Goal: Information Seeking & Learning: Check status

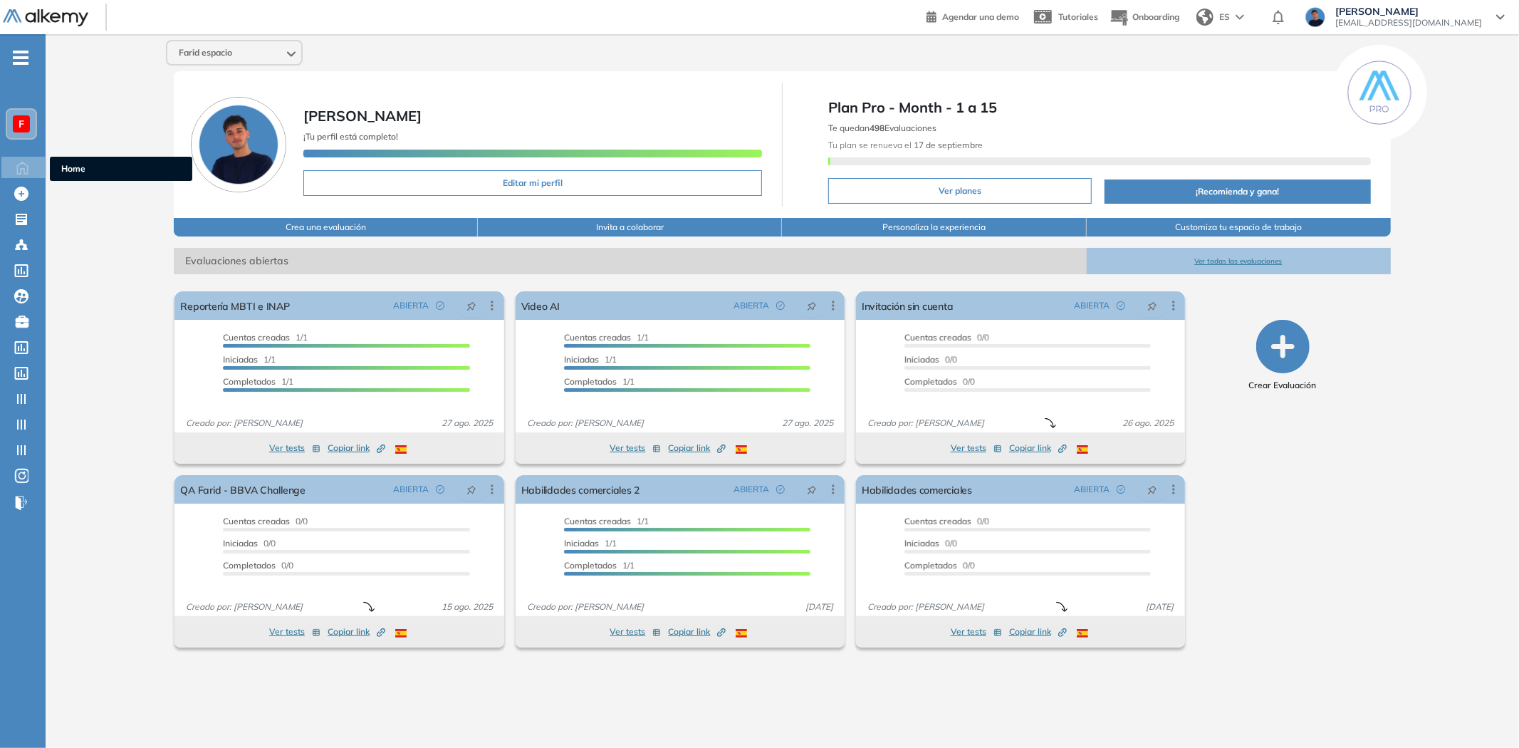
click at [11, 125] on div "F" at bounding box center [21, 124] width 28 height 28
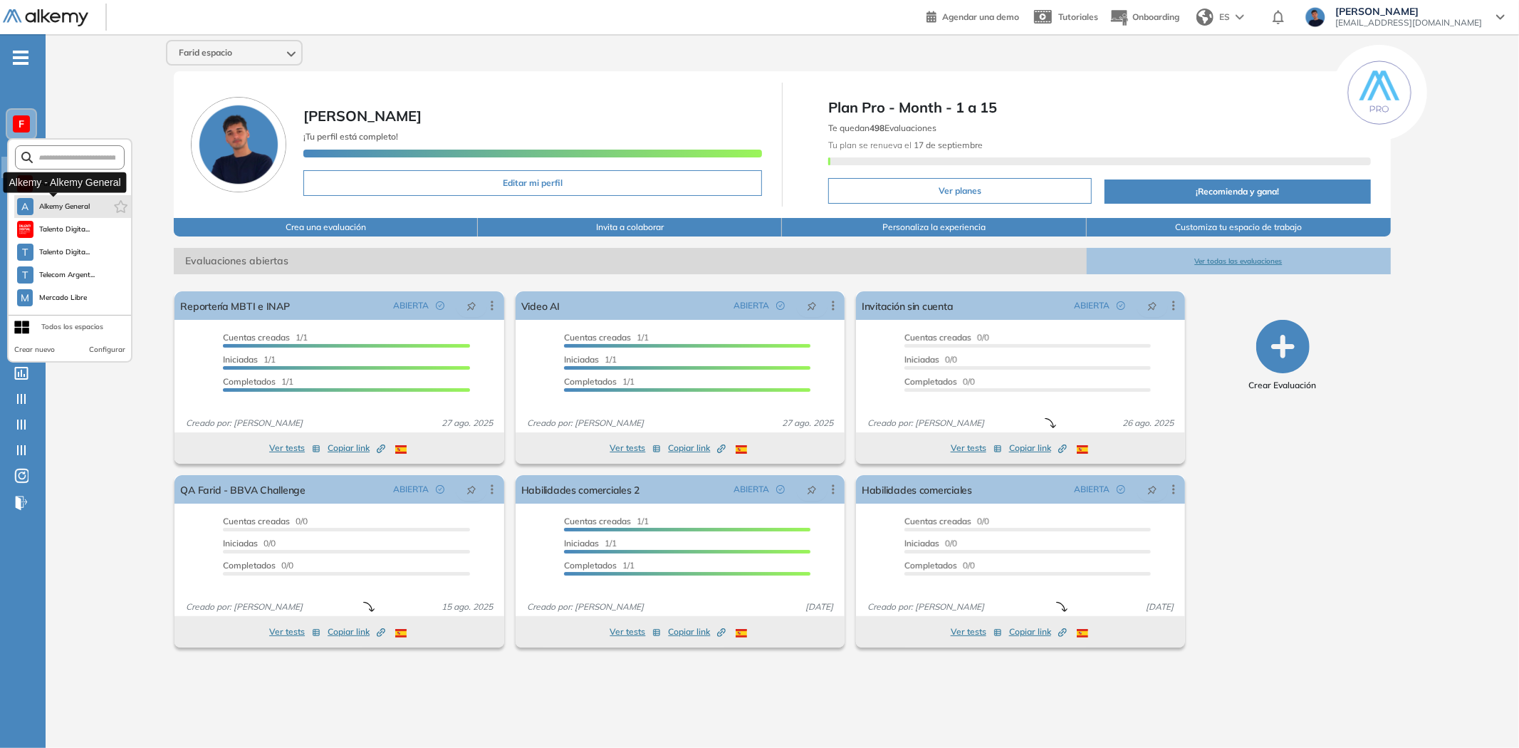
click at [48, 202] on span "Alkemy General" at bounding box center [64, 206] width 51 height 11
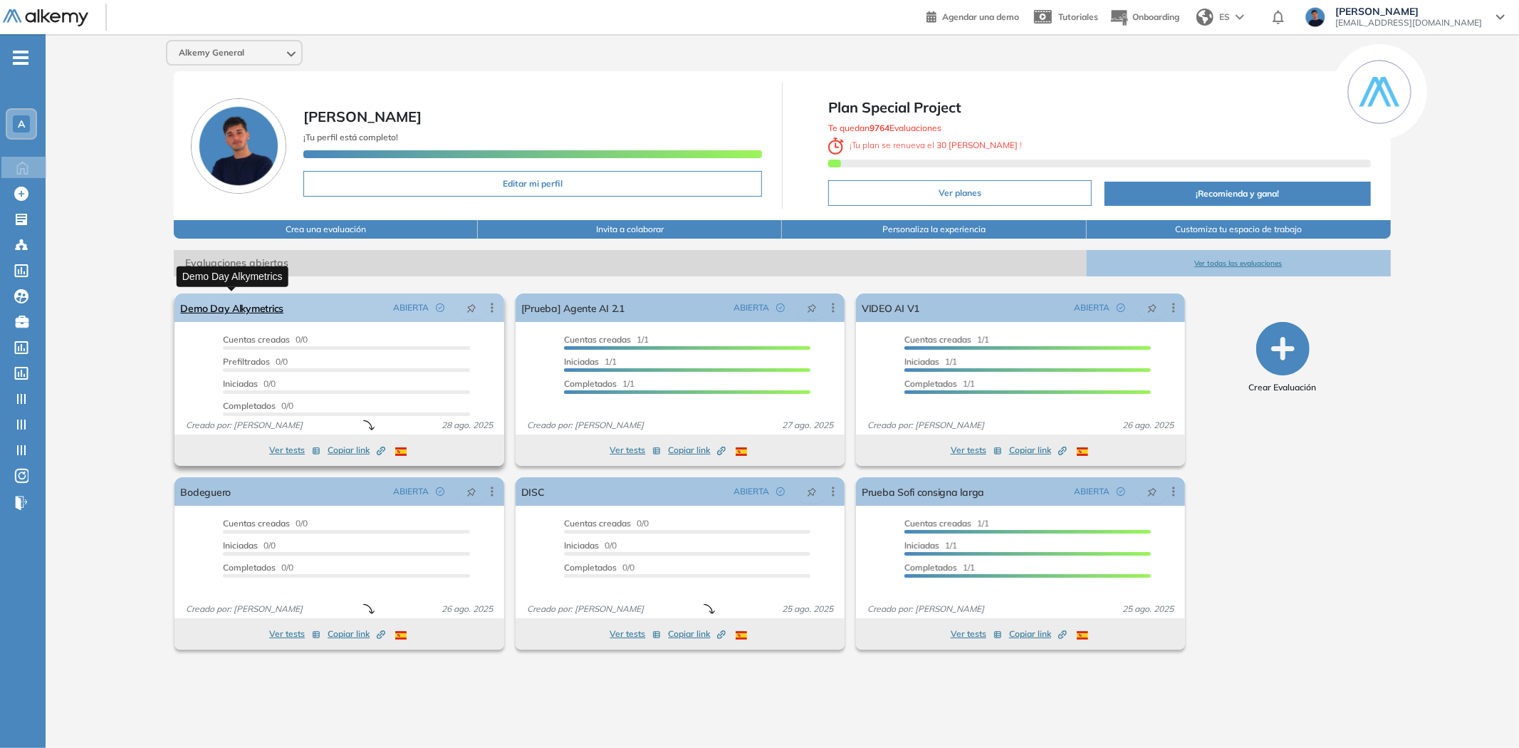
click at [228, 296] on link "Demo Day Alkymetrics" at bounding box center [231, 307] width 103 height 28
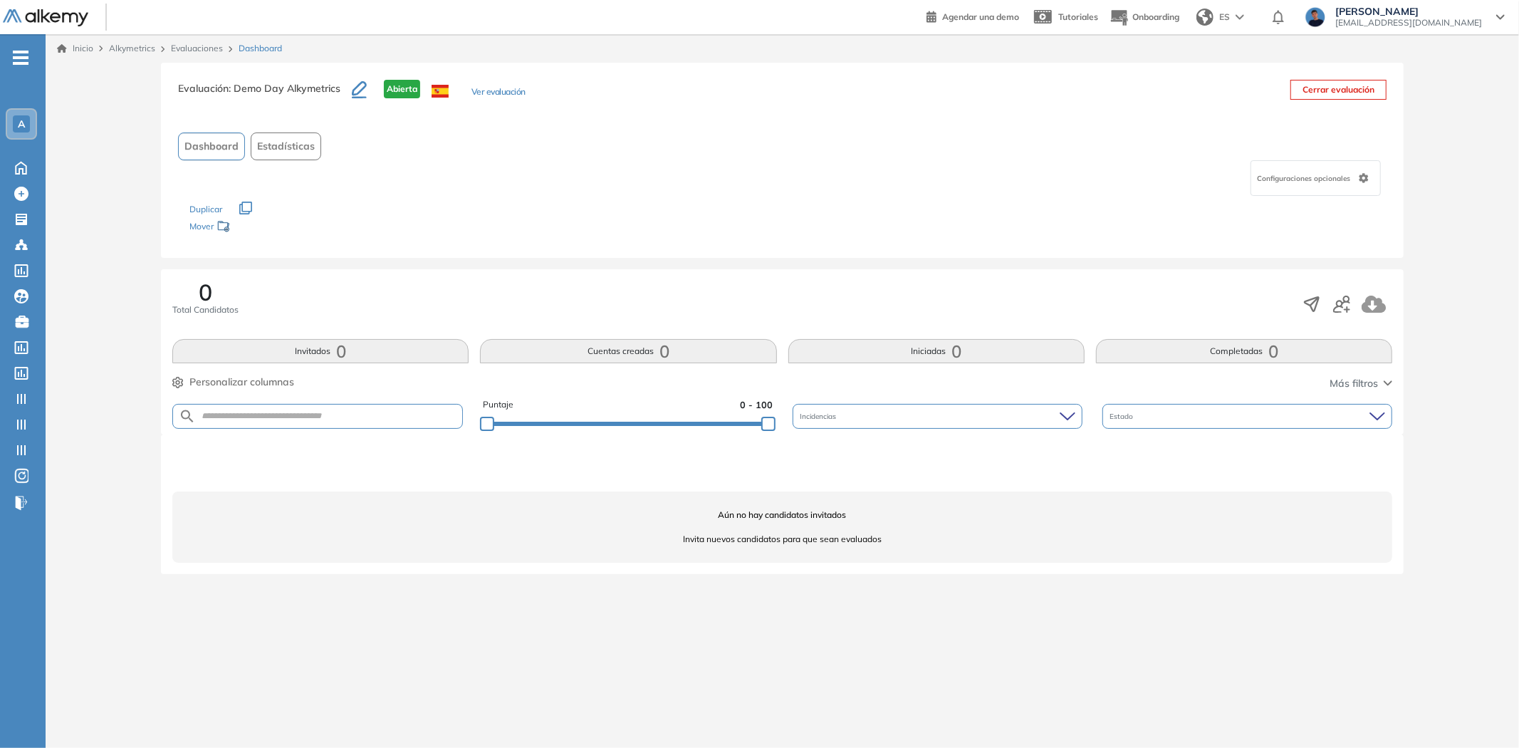
click at [137, 258] on div "Evaluación : Demo Day Alkymetrics Abierta Ver evaluación Cerrar evaluación Dash…" at bounding box center [782, 327] width 1462 height 529
click at [5, 160] on div "Home Home" at bounding box center [25, 167] width 45 height 21
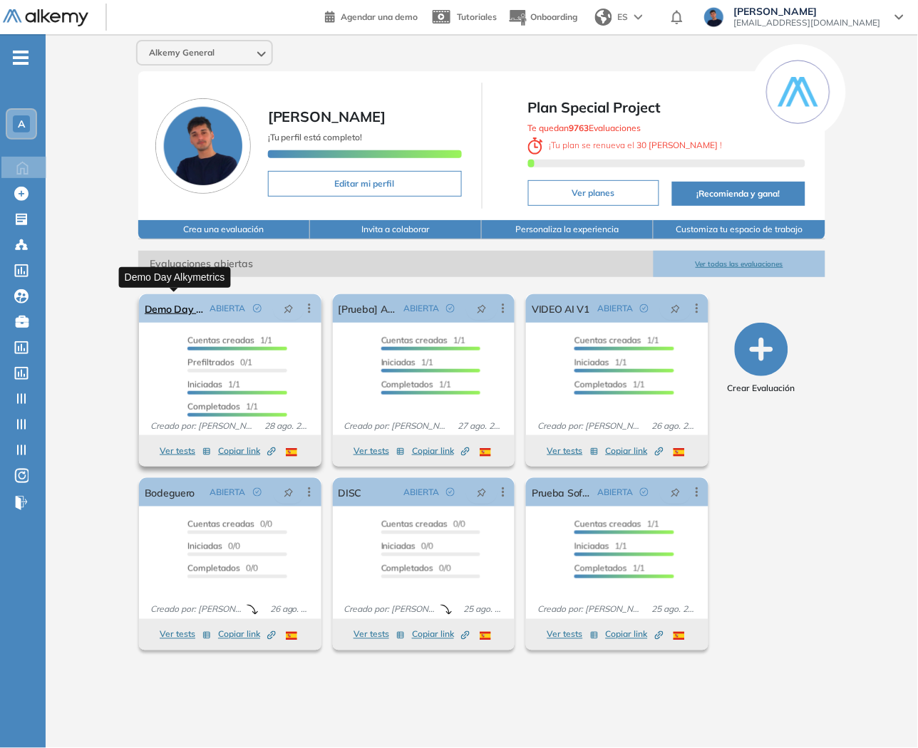
click at [182, 303] on link "Demo Day Alkymetrics" at bounding box center [175, 308] width 60 height 28
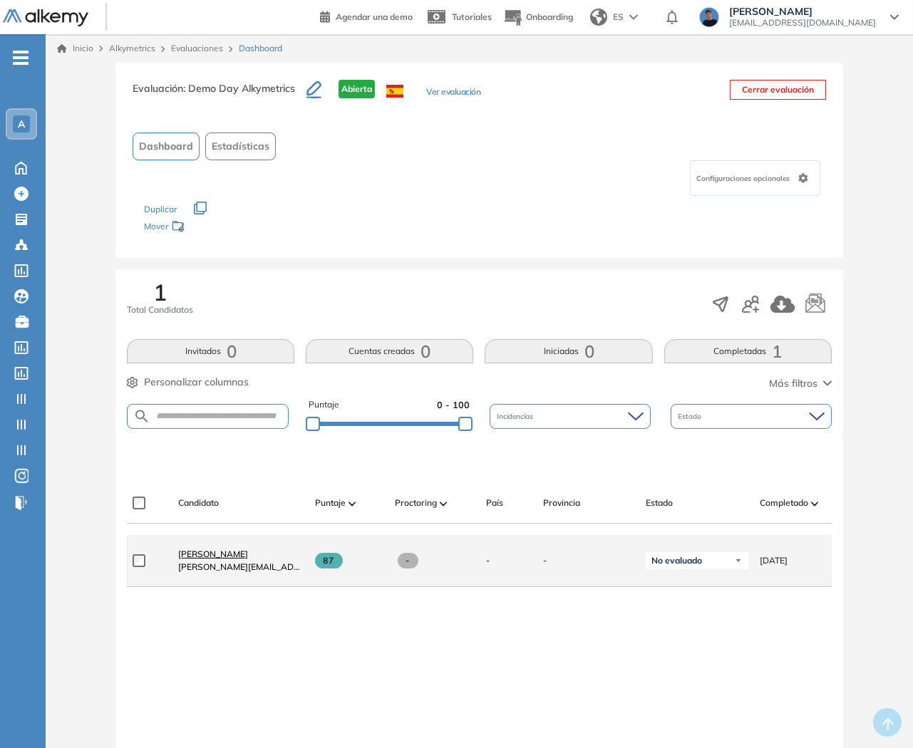
click at [186, 559] on span "[PERSON_NAME]" at bounding box center [213, 554] width 70 height 11
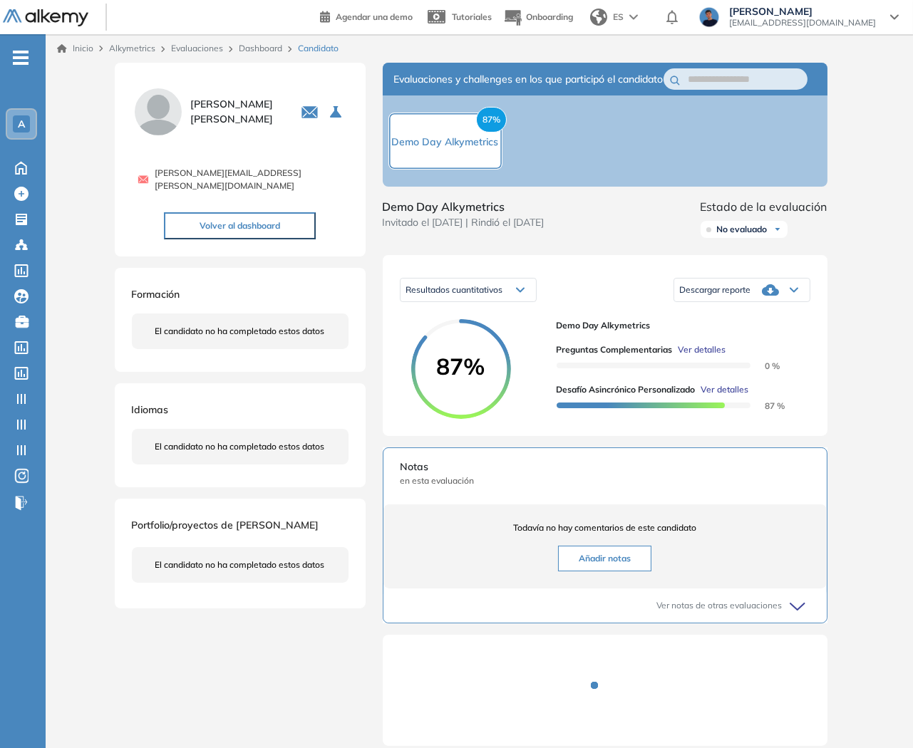
click at [710, 356] on span "Ver detalles" at bounding box center [702, 349] width 48 height 13
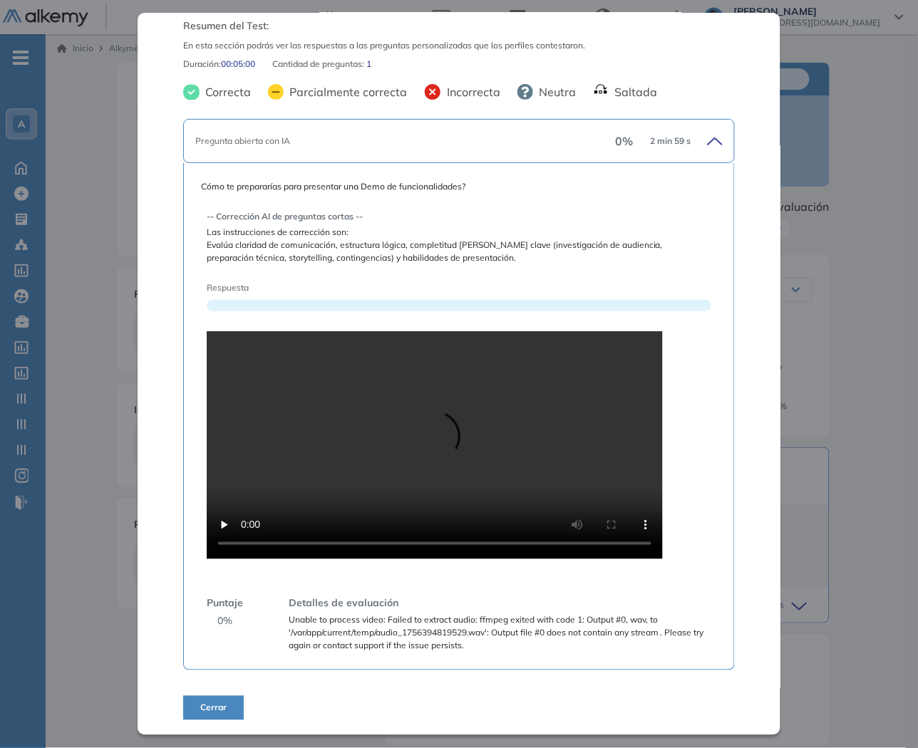
scroll to position [76, 0]
click at [504, 390] on video at bounding box center [435, 445] width 456 height 228
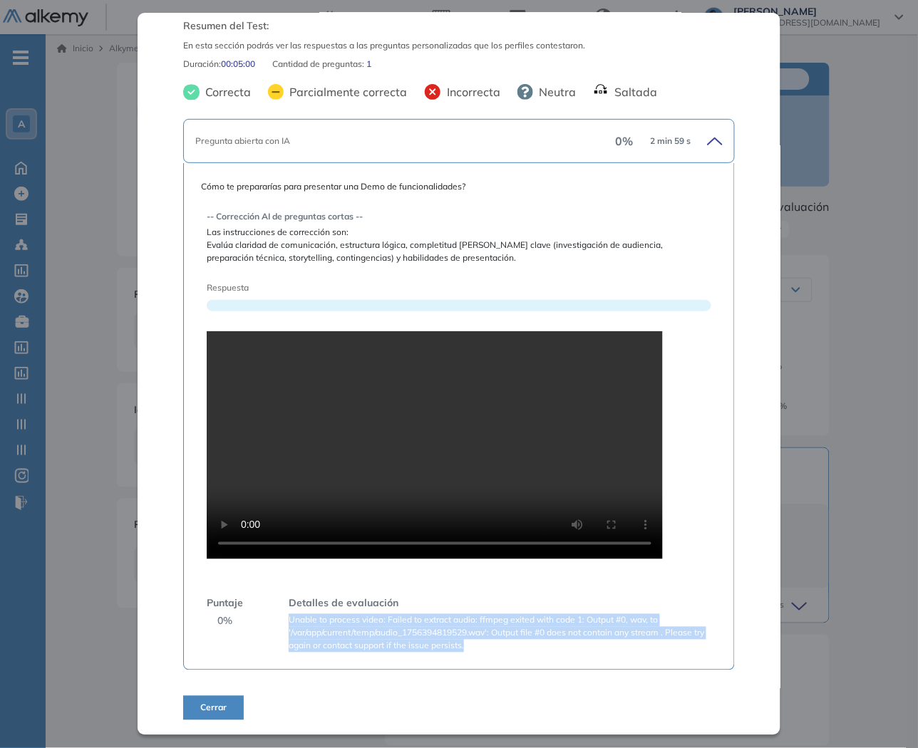
drag, startPoint x: 484, startPoint y: 643, endPoint x: 287, endPoint y: 616, distance: 199.2
click at [287, 616] on div "Detalles de evaluación Unable to process video: Failed to extract audio: ffmpeg…" at bounding box center [494, 624] width 434 height 56
click at [554, 454] on video at bounding box center [435, 445] width 456 height 228
copy span "Unable to process video: Failed to extract audio: ffmpeg exited with code 1: Ou…"
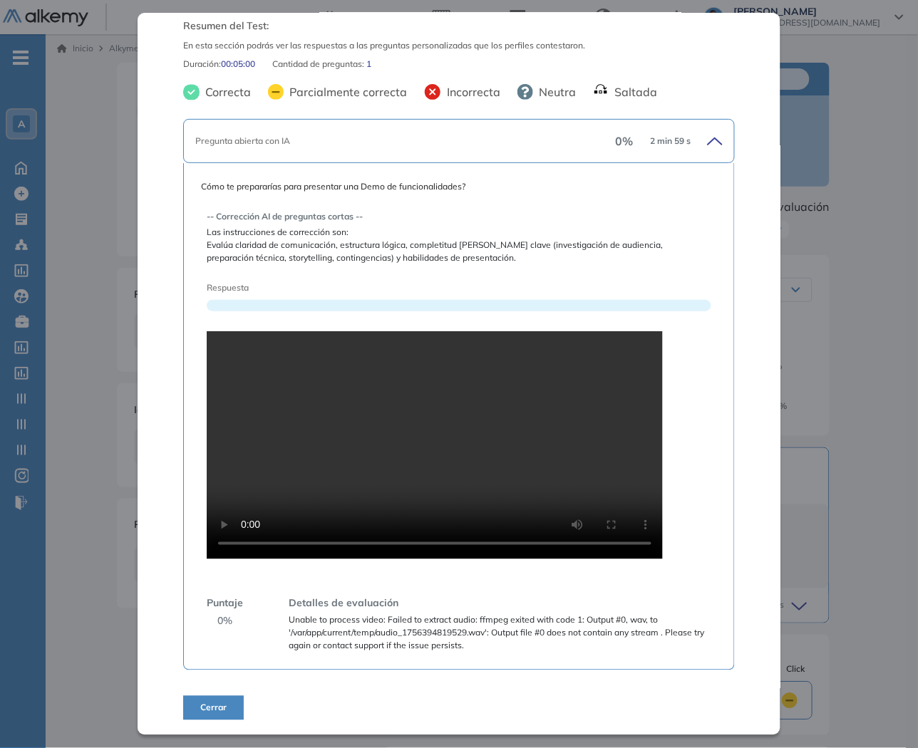
drag, startPoint x: 165, startPoint y: 430, endPoint x: 168, endPoint y: 410, distance: 19.6
click at [165, 428] on div "Preguntas complementarias Preguntas personalizadas Resumen del Test: En esta se…" at bounding box center [458, 374] width 643 height 722
